Goal: Register for event/course

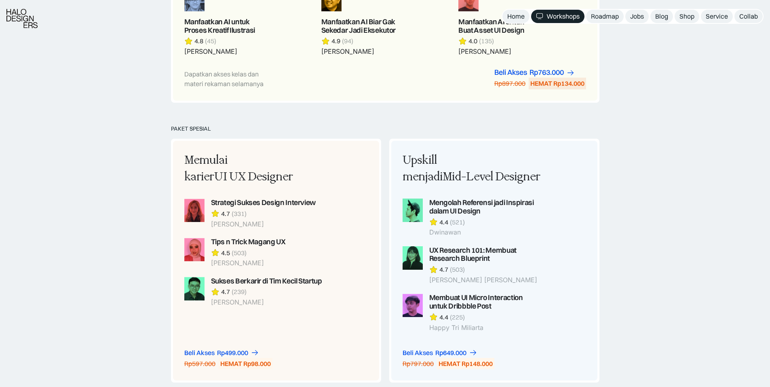
scroll to position [606, 0]
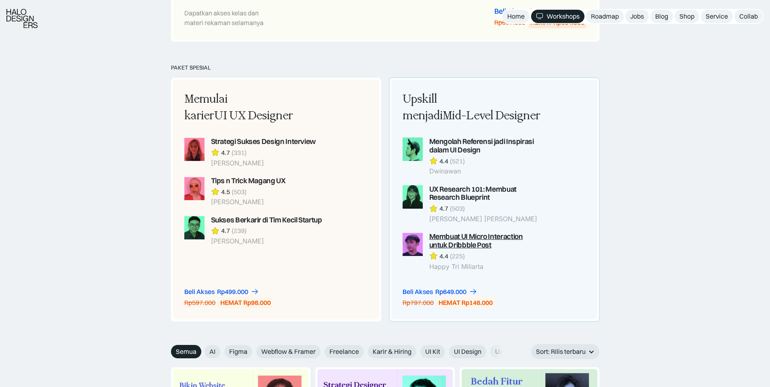
click at [484, 237] on div "Membuat UI Micro Interaction untuk Dribbble Post" at bounding box center [485, 240] width 112 height 17
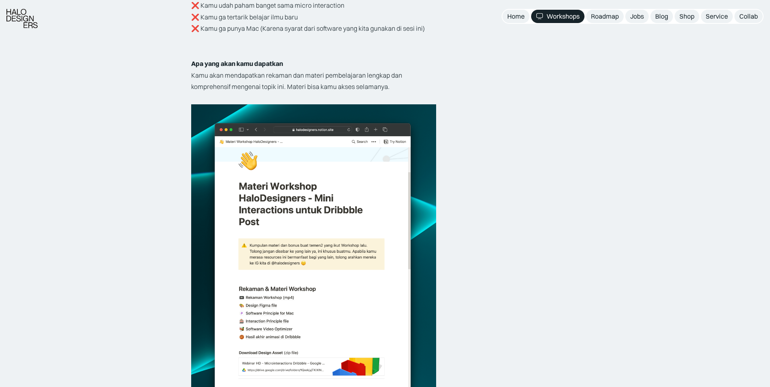
scroll to position [1333, 0]
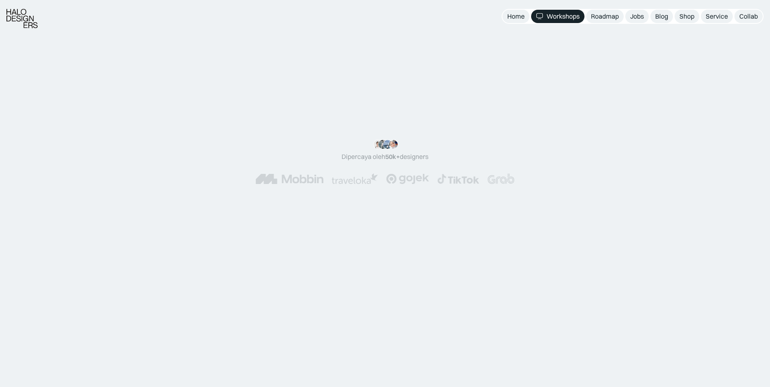
radio input "true"
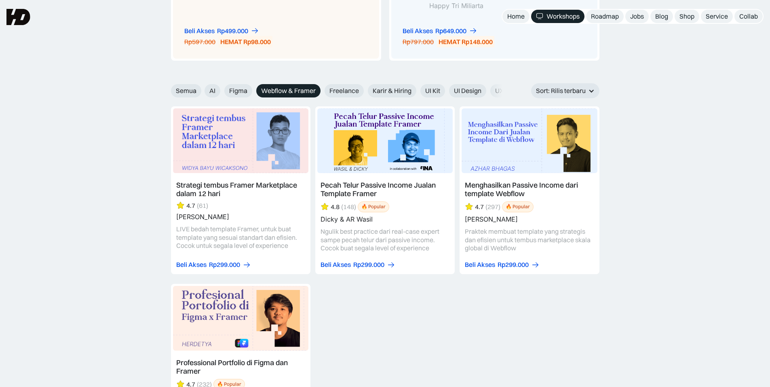
scroll to position [865, 0]
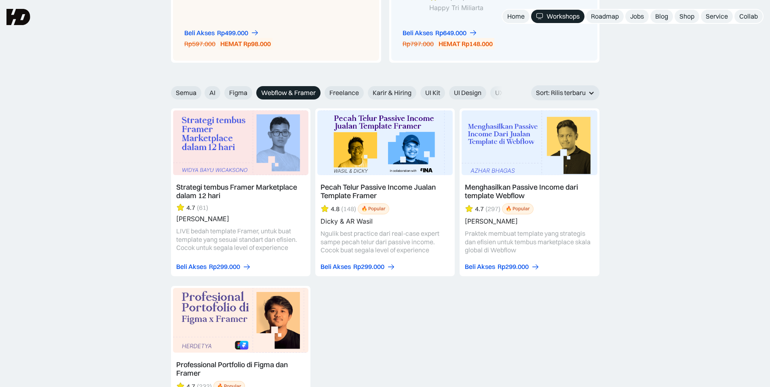
click at [371, 196] on link at bounding box center [384, 192] width 139 height 168
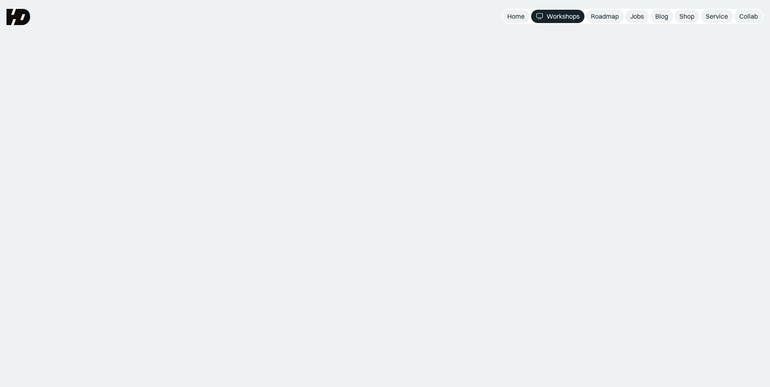
drag, startPoint x: 0, startPoint y: 0, endPoint x: 140, endPoint y: 164, distance: 215.5
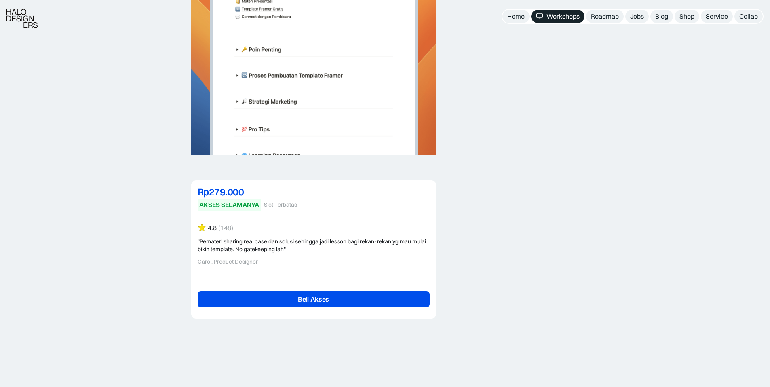
scroll to position [1818, 0]
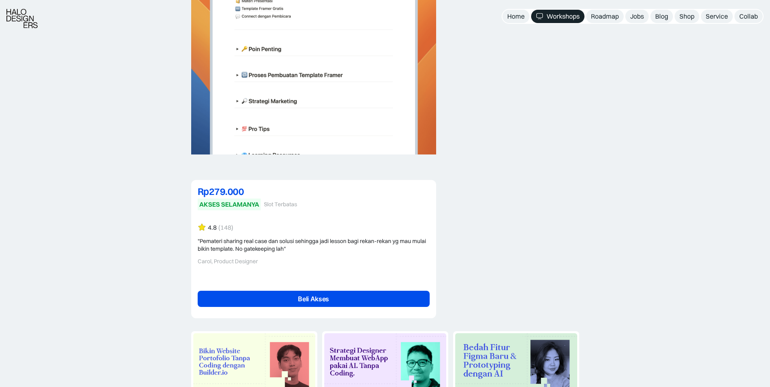
click at [320, 295] on link "Beli Akses" at bounding box center [314, 299] width 232 height 16
